Goal: Information Seeking & Learning: Learn about a topic

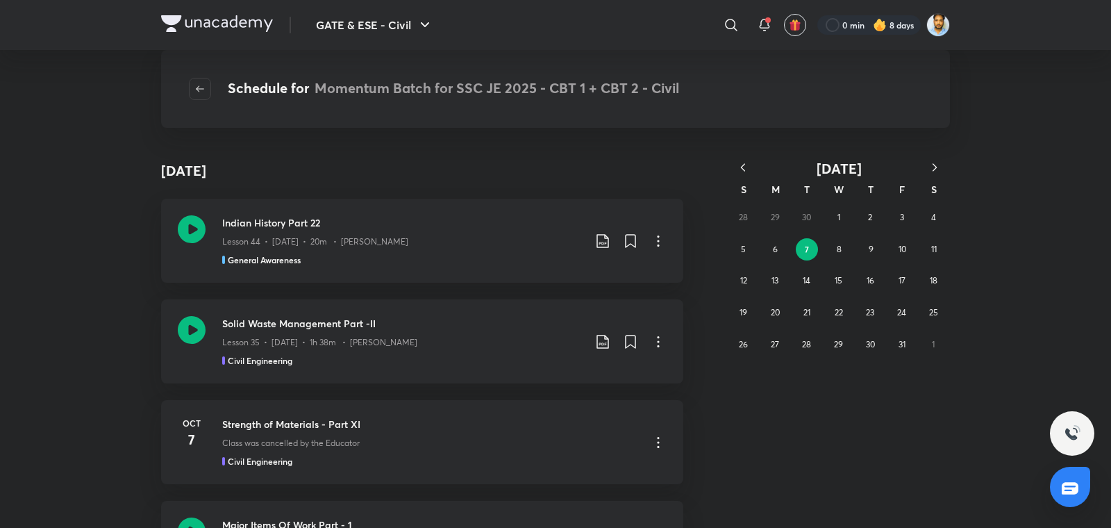
click at [749, 171] on icon "button" at bounding box center [743, 167] width 14 height 14
click at [892, 285] on button "19" at bounding box center [902, 280] width 22 height 22
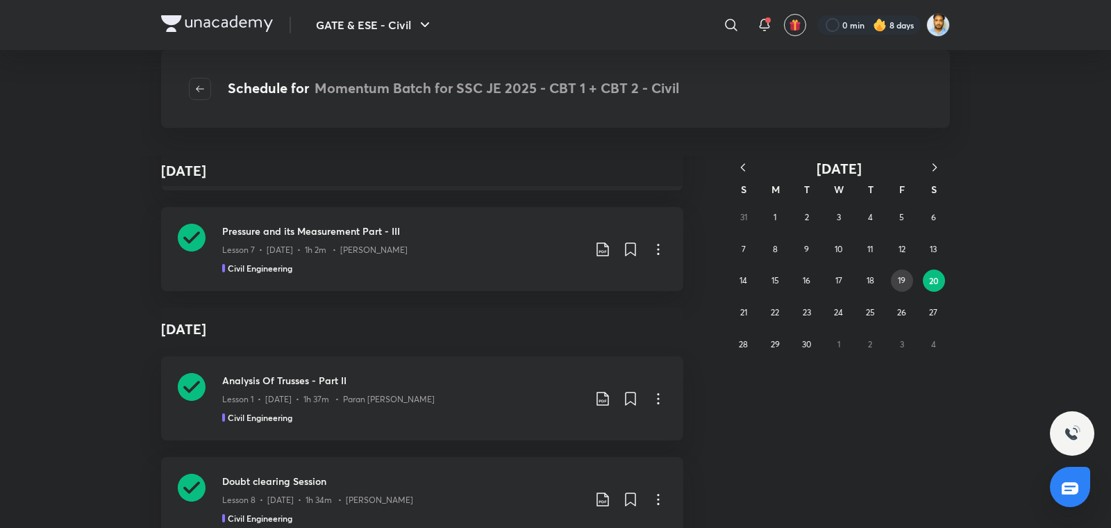
scroll to position [219114, 0]
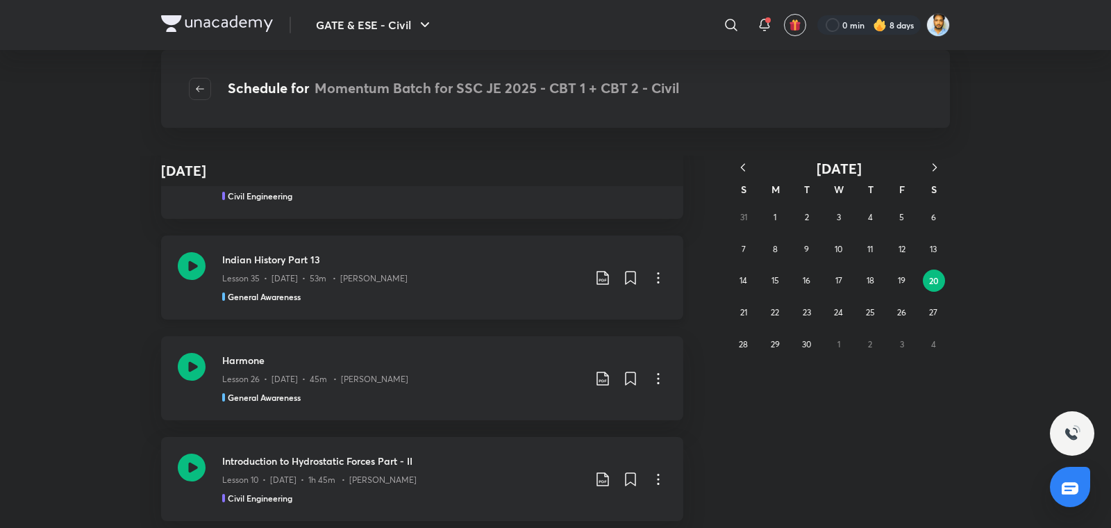
click at [412, 276] on div "Indian History Part 13 Lesson 35 • [DATE] • 53m • Amit Vijay General Awareness" at bounding box center [422, 277] width 522 height 84
